Goal: Information Seeking & Learning: Check status

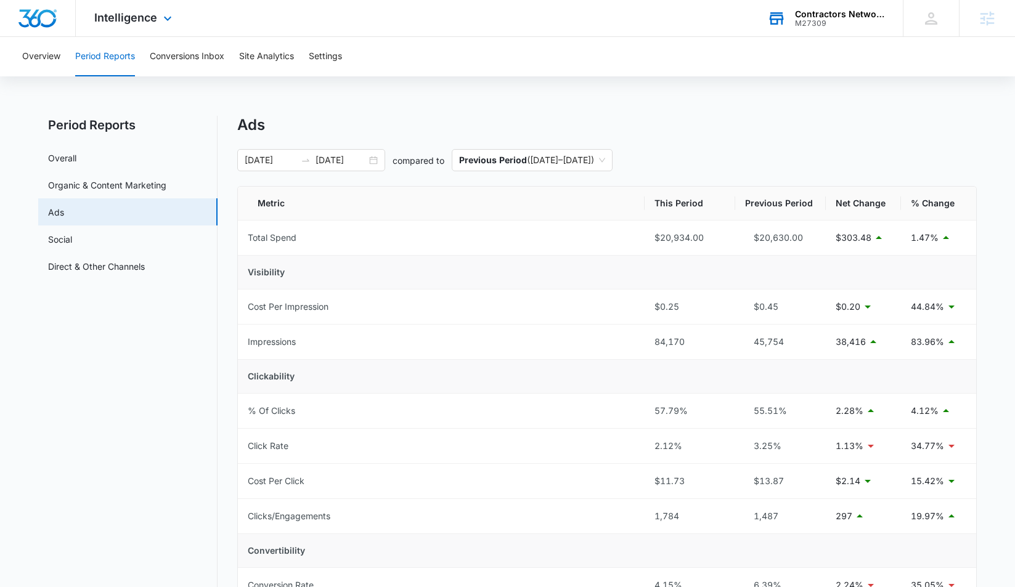
drag, startPoint x: 791, startPoint y: 81, endPoint x: 836, endPoint y: 34, distance: 65.4
click at [794, 76] on div "Overview Period Reports Conversions Inbox Site Analytics Settings Period Report…" at bounding box center [507, 471] width 1015 height 869
click at [837, 28] on div "Contractors Network & Training Center M27309 Your Accounts View All" at bounding box center [826, 18] width 154 height 36
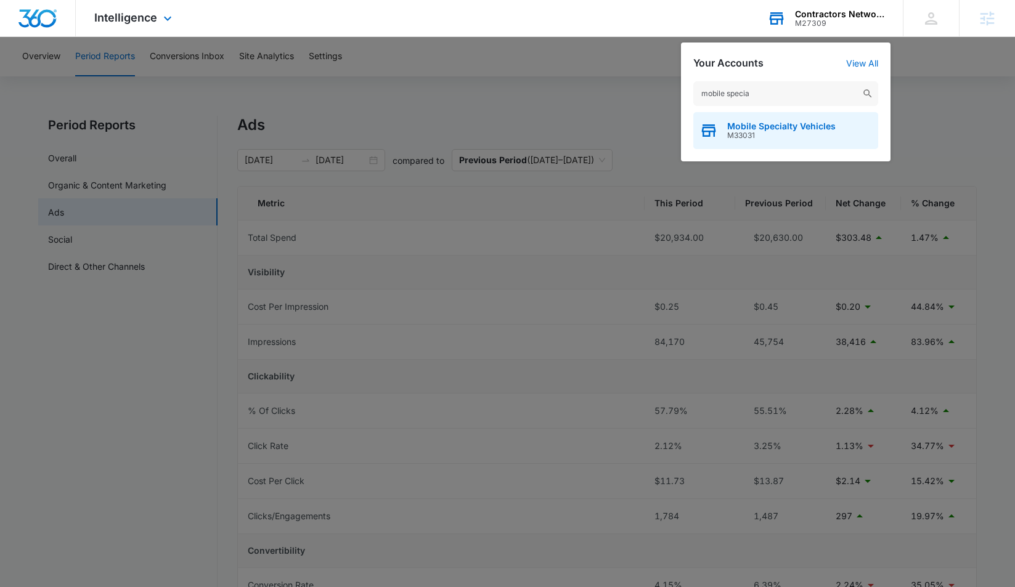
type input "mobile specia"
click at [725, 129] on div "Mobile Specialty Vehicles M33031" at bounding box center [785, 130] width 185 height 37
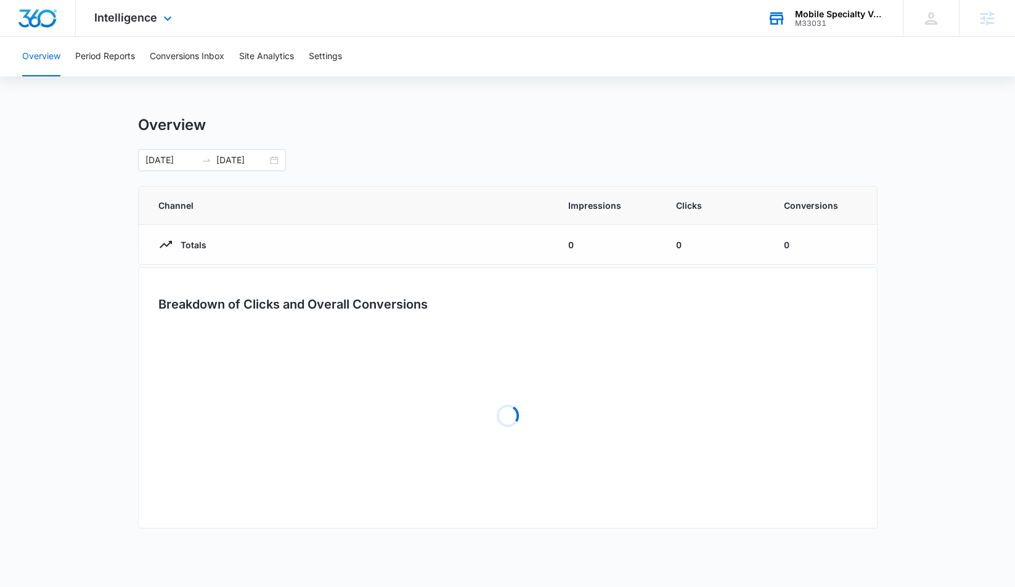
drag, startPoint x: 77, startPoint y: 128, endPoint x: 116, endPoint y: 108, distance: 43.5
click at [77, 128] on main "Overview 07/13/2025 08/12/2025 Channel Impressions Clicks Conversions Totals 0 …" at bounding box center [507, 331] width 1015 height 430
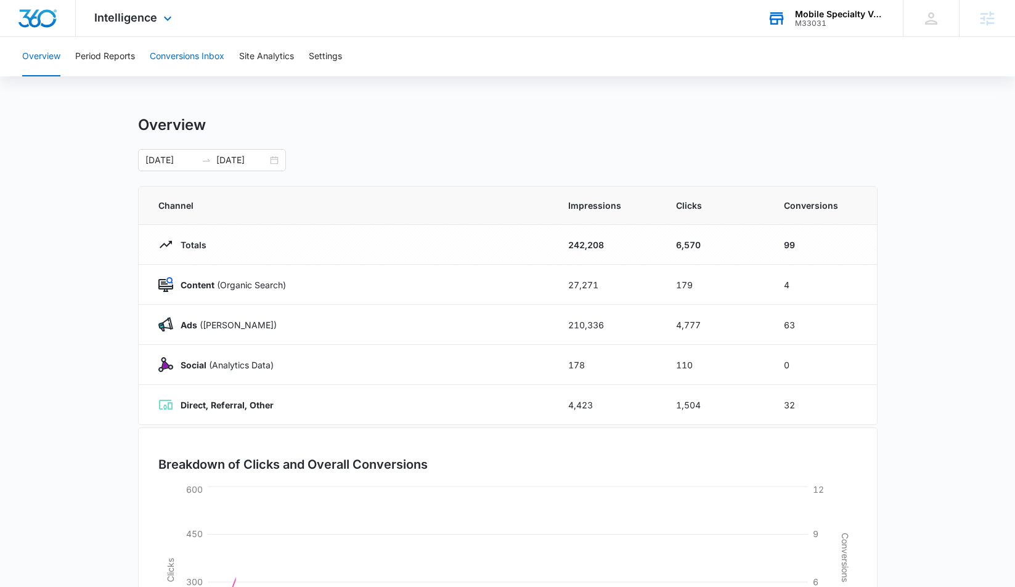
click at [171, 56] on button "Conversions Inbox" at bounding box center [187, 56] width 75 height 39
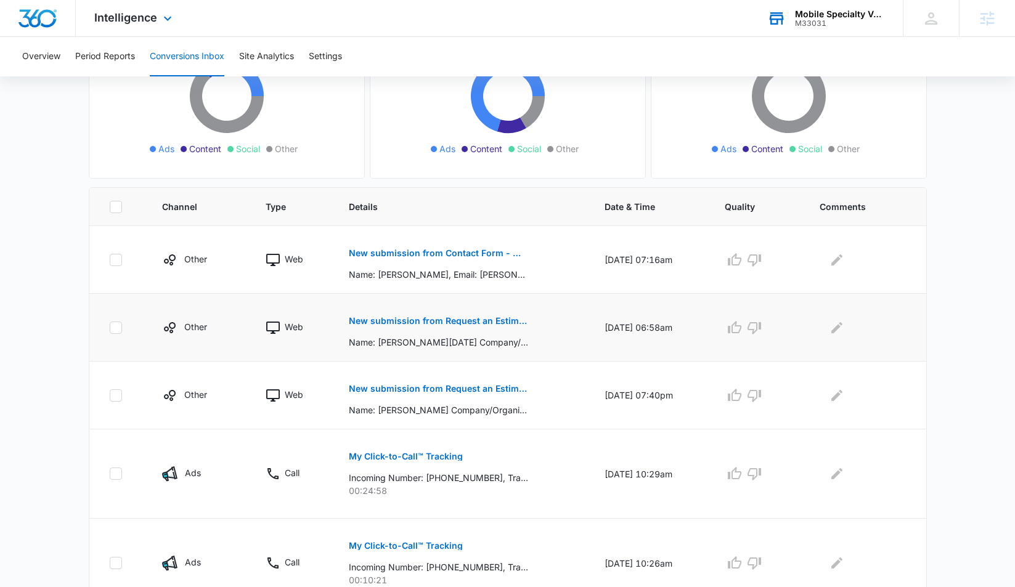
scroll to position [165, 0]
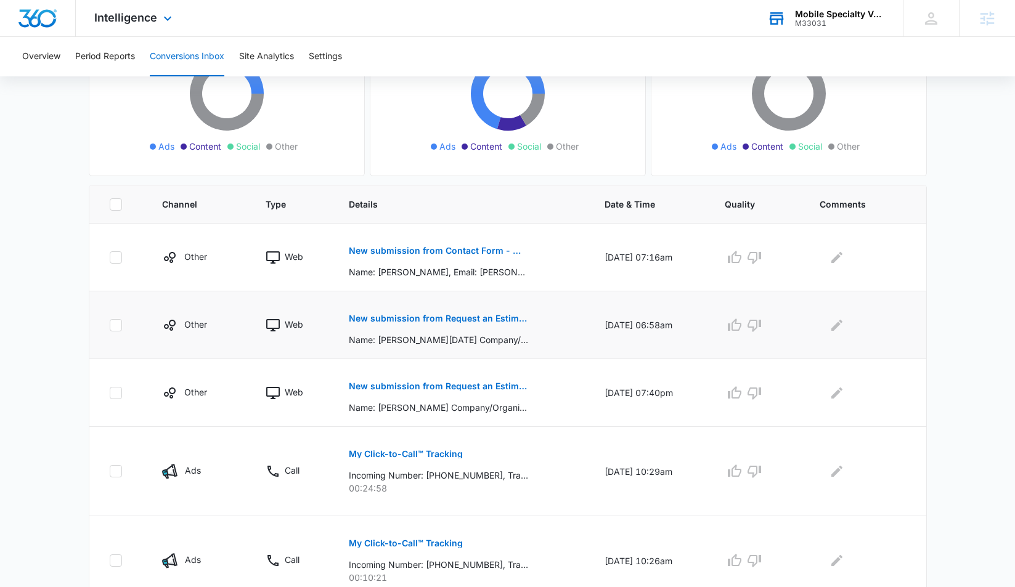
click at [410, 316] on p "New submission from Request an Estimate - Mobile Specialty Vehicles" at bounding box center [438, 318] width 179 height 9
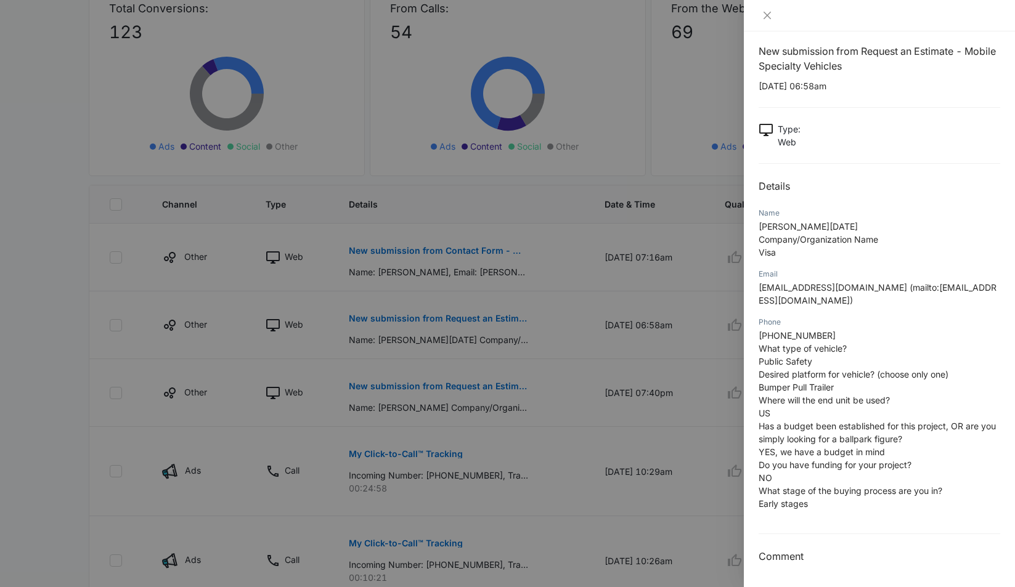
scroll to position [11, 0]
click at [764, 12] on icon "close" at bounding box center [767, 15] width 10 height 10
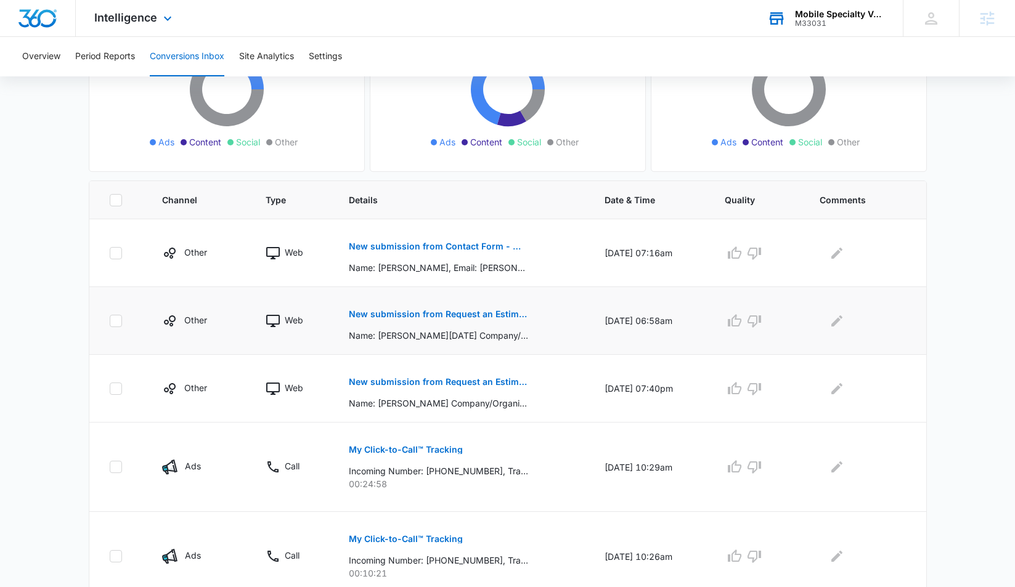
scroll to position [169, 0]
click at [402, 381] on p "New submission from Request an Estimate - Mobile Specialty Vehicles" at bounding box center [438, 381] width 179 height 9
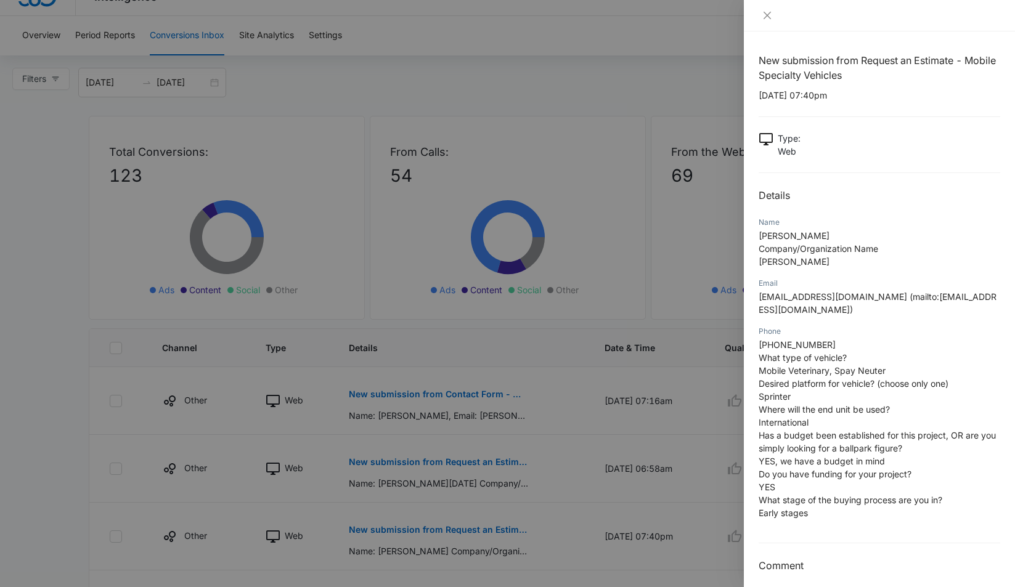
scroll to position [17, 0]
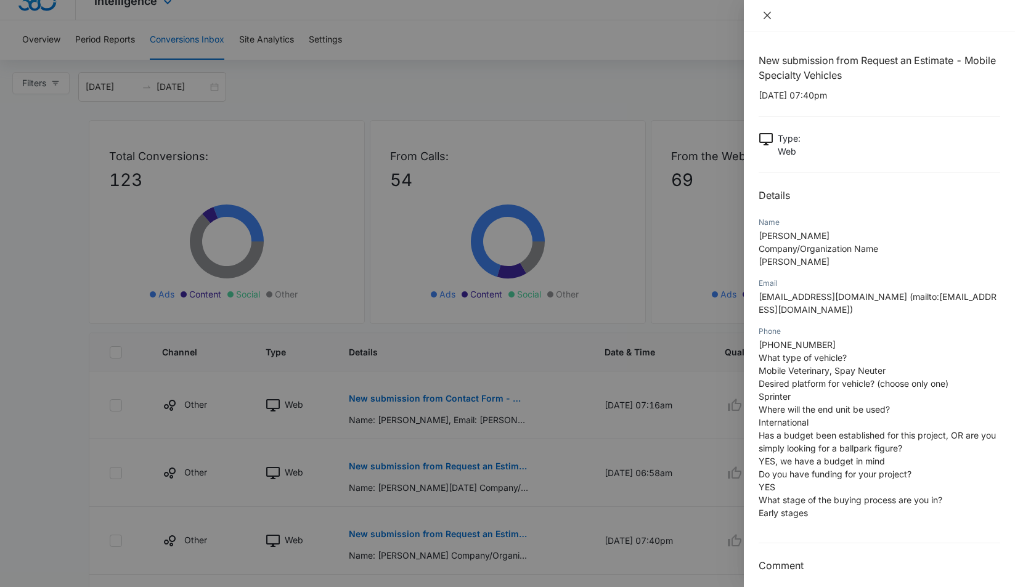
click at [770, 17] on icon "close" at bounding box center [767, 15] width 10 height 10
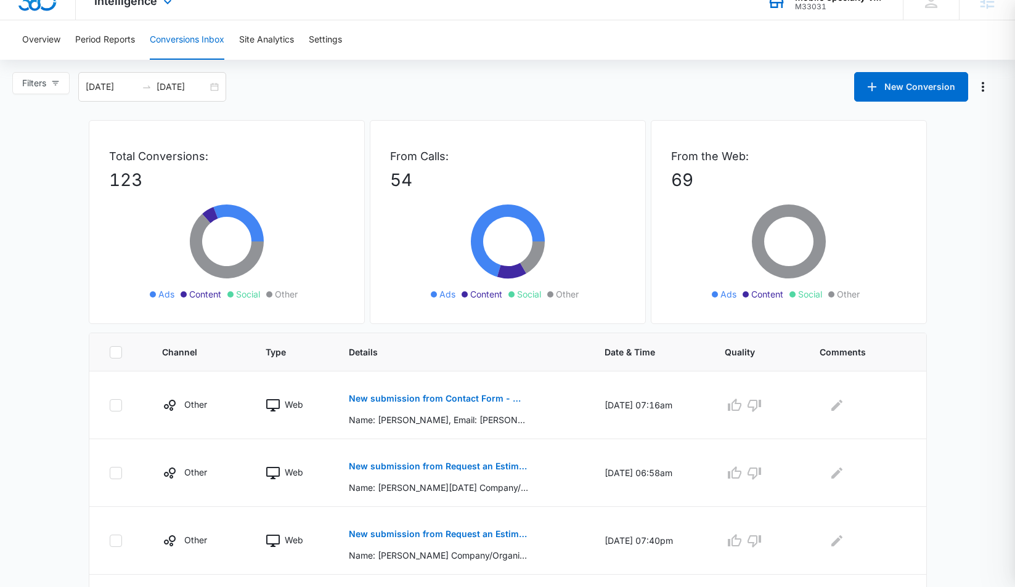
click at [769, 17] on div at bounding box center [507, 293] width 1015 height 587
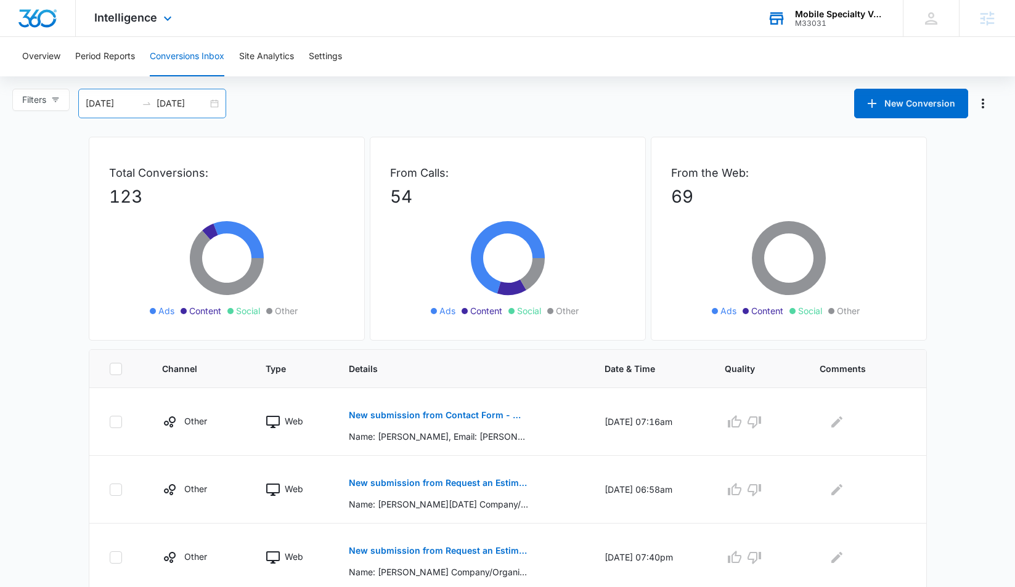
scroll to position [0, 0]
click at [54, 96] on icon "button" at bounding box center [55, 100] width 9 height 9
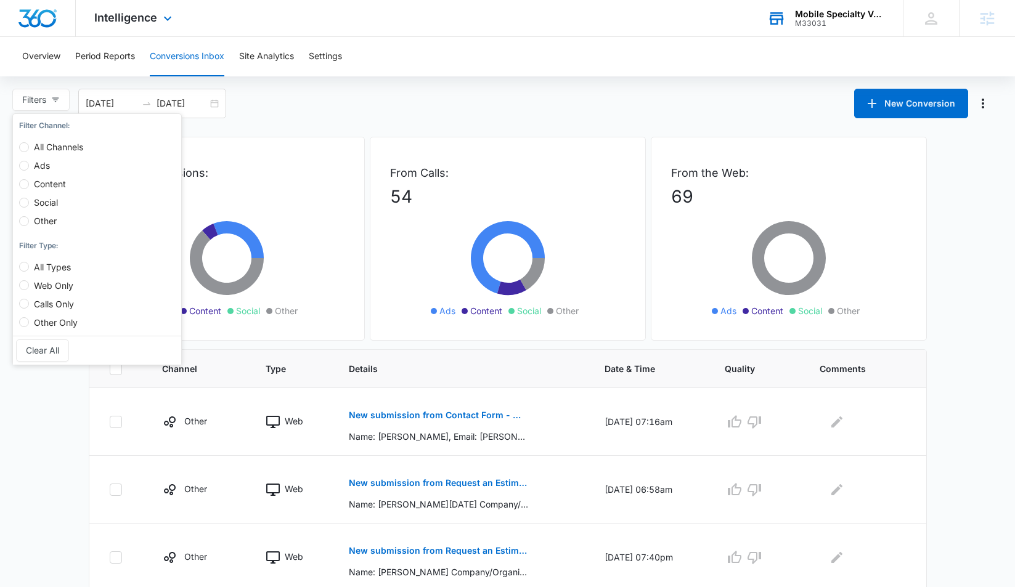
click at [57, 283] on span "Web Only" at bounding box center [53, 285] width 49 height 10
click at [29, 283] on input "Web Only" at bounding box center [24, 285] width 10 height 10
radio input "true"
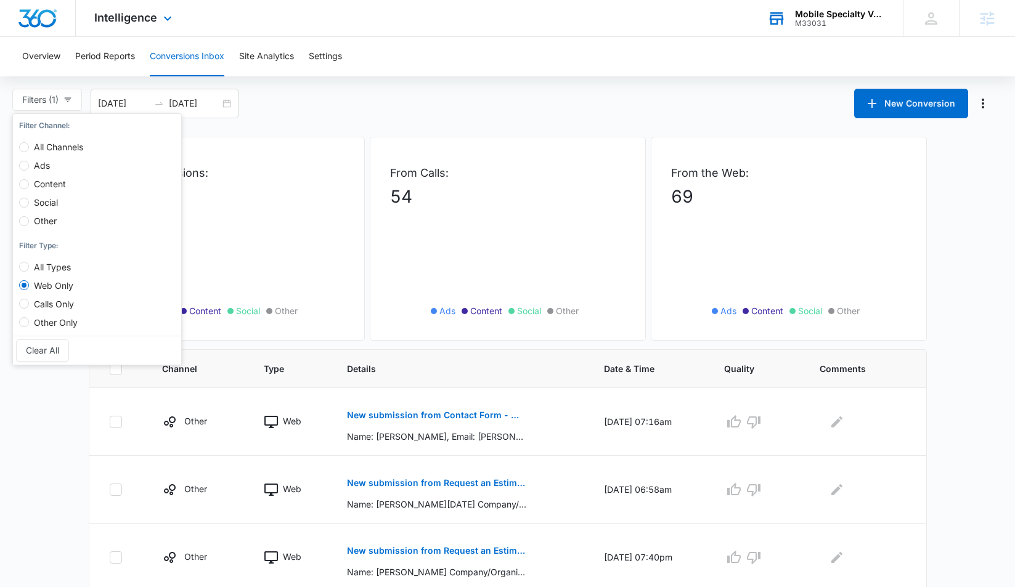
click at [55, 417] on main "Filters (1) Filter Channel : All Channels Ads Content Social Other Filter Type …" at bounding box center [507, 597] width 1015 height 1016
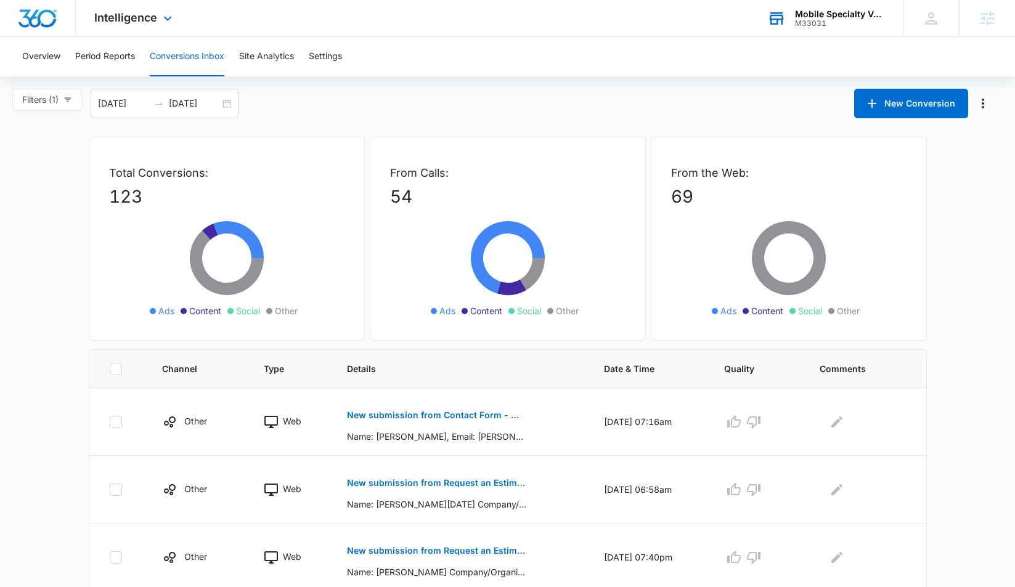
click at [38, 227] on main "Filters (1) Filter Channel : All Channels Ads Content Social Other Filter Type …" at bounding box center [507, 597] width 1015 height 1016
